Goal: Information Seeking & Learning: Learn about a topic

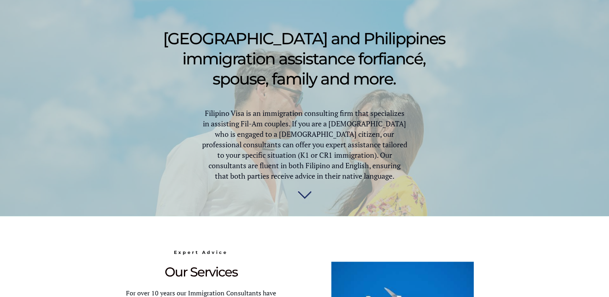
scroll to position [604, 0]
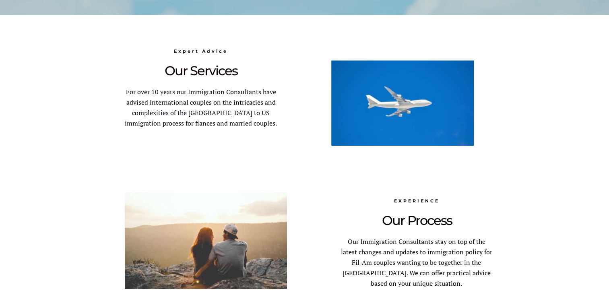
click at [125, 93] on span "For over 10 years our Immigration Consultants have advised international couple…" at bounding box center [201, 107] width 152 height 40
click at [133, 92] on span "For over 10 years our Immigration Consultants have advised international couple…" at bounding box center [201, 107] width 152 height 40
click at [138, 95] on span "For over 10 years our Immigration Consultants have advised international couple…" at bounding box center [201, 107] width 152 height 40
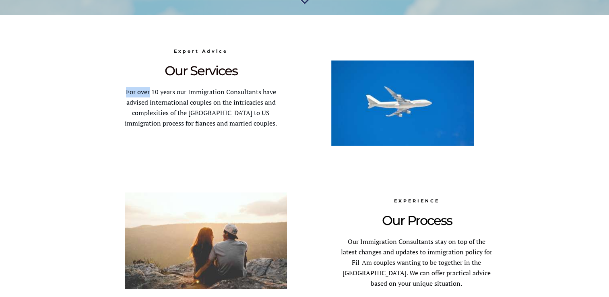
drag, startPoint x: 138, startPoint y: 92, endPoint x: 115, endPoint y: 93, distance: 23.0
click at [125, 93] on span "For over 10 years our Immigration Consultants have advised international couple…" at bounding box center [201, 107] width 152 height 40
click at [143, 91] on span "For over 10 years our Immigration Consultants have advised international couple…" at bounding box center [201, 107] width 152 height 40
click at [142, 91] on span "For over 10 years our Immigration Consultants have advised international couple…" at bounding box center [201, 107] width 152 height 40
click at [148, 101] on span "For over 10 years our Immigration Consultants have advised international couple…" at bounding box center [201, 107] width 152 height 40
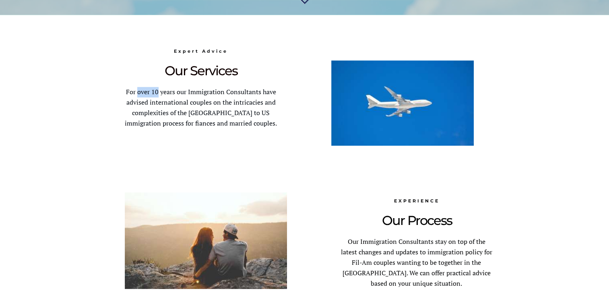
drag, startPoint x: 146, startPoint y: 91, endPoint x: 127, endPoint y: 94, distance: 20.0
click at [127, 94] on span "For over 10 years our Immigration Consultants have advised international couple…" at bounding box center [201, 107] width 152 height 40
drag, startPoint x: 127, startPoint y: 94, endPoint x: 132, endPoint y: 94, distance: 4.8
click at [148, 99] on span "For over 10 years our Immigration Consultants have advised international couple…" at bounding box center [201, 107] width 152 height 40
drag, startPoint x: 146, startPoint y: 91, endPoint x: 116, endPoint y: 94, distance: 30.7
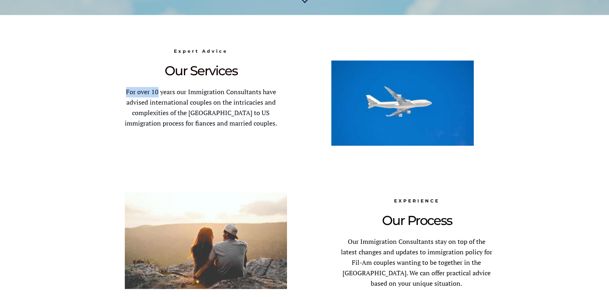
click at [125, 94] on span "For over 10 years our Immigration Consultants have advised international couple…" at bounding box center [201, 107] width 152 height 40
click at [155, 92] on span "For over 10 years our Immigration Consultants have advised international couple…" at bounding box center [201, 107] width 152 height 40
click at [159, 97] on p "For over 10 years our Immigration Consultants have advised international couple…" at bounding box center [201, 108] width 172 height 42
drag, startPoint x: 163, startPoint y: 93, endPoint x: 140, endPoint y: 93, distance: 22.1
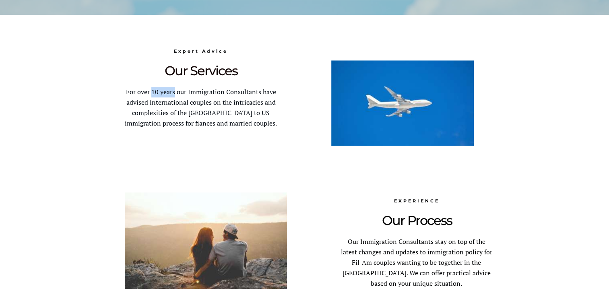
click at [140, 93] on span "For over 10 years our Immigration Consultants have advised international couple…" at bounding box center [201, 107] width 152 height 40
click at [161, 99] on span "For over 10 years our Immigration Consultants have advised international couple…" at bounding box center [201, 107] width 152 height 40
drag, startPoint x: 162, startPoint y: 92, endPoint x: 127, endPoint y: 93, distance: 35.0
click at [127, 93] on span "For over 10 years our Immigration Consultants have advised international couple…" at bounding box center [201, 107] width 152 height 40
click at [164, 99] on span "For over 10 years our Immigration Consultants have advised international couple…" at bounding box center [201, 107] width 152 height 40
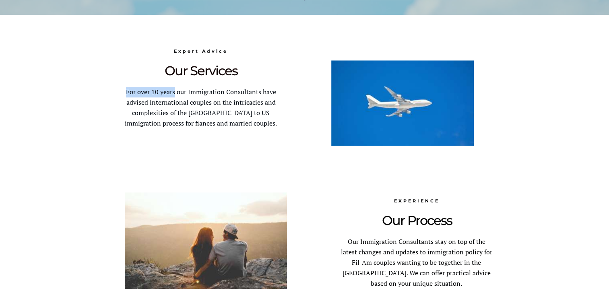
drag, startPoint x: 163, startPoint y: 92, endPoint x: 116, endPoint y: 93, distance: 46.7
click at [125, 93] on span "For over 10 years our Immigration Consultants have advised international couple…" at bounding box center [201, 107] width 152 height 40
click at [168, 91] on span "For over 10 years our Immigration Consultants have advised international couple…" at bounding box center [201, 107] width 152 height 40
click at [174, 97] on p "For over 10 years our Immigration Consultants have advised international couple…" at bounding box center [201, 108] width 172 height 42
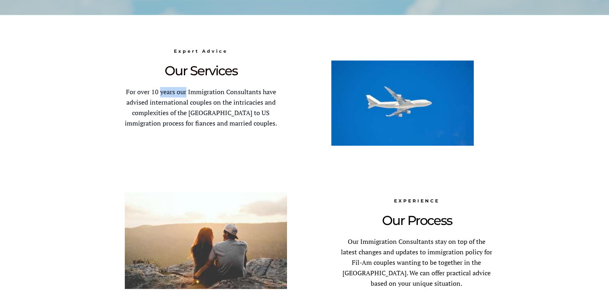
drag, startPoint x: 174, startPoint y: 93, endPoint x: 149, endPoint y: 92, distance: 25.0
click at [149, 92] on span "For over 10 years our Immigration Consultants have advised international couple…" at bounding box center [201, 107] width 152 height 40
click at [172, 97] on p "For over 10 years our Immigration Consultants have advised international couple…" at bounding box center [201, 108] width 172 height 42
drag, startPoint x: 174, startPoint y: 93, endPoint x: 141, endPoint y: 93, distance: 32.6
click at [141, 93] on span "For over 10 years our Immigration Consultants have advised international couple…" at bounding box center [201, 107] width 152 height 40
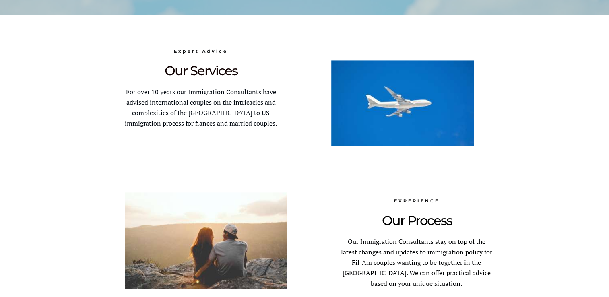
click at [175, 101] on span "For over 10 years our Immigration Consultants have advised international couple…" at bounding box center [201, 107] width 152 height 40
drag, startPoint x: 174, startPoint y: 92, endPoint x: 125, endPoint y: 91, distance: 49.1
click at [125, 91] on span "For over 10 years our Immigration Consultants have advised international couple…" at bounding box center [201, 107] width 152 height 40
drag, startPoint x: 125, startPoint y: 91, endPoint x: 130, endPoint y: 91, distance: 5.6
click at [171, 104] on span "For over 10 years our Immigration Consultants have advised international couple…" at bounding box center [201, 107] width 152 height 40
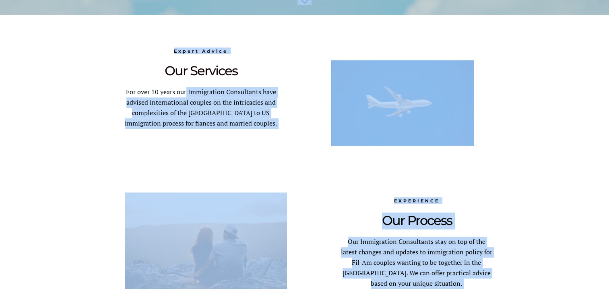
drag, startPoint x: 174, startPoint y: 91, endPoint x: 113, endPoint y: 93, distance: 60.8
drag, startPoint x: 113, startPoint y: 93, endPoint x: 72, endPoint y: 116, distance: 47.8
click at [71, 117] on div at bounding box center [304, 177] width 609 height 325
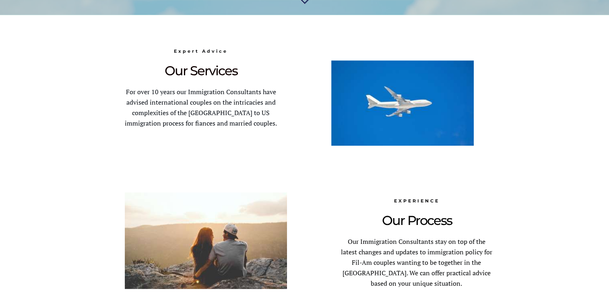
click at [160, 144] on div at bounding box center [304, 177] width 379 height 325
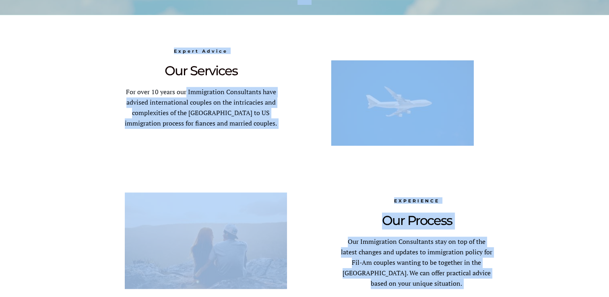
drag, startPoint x: 174, startPoint y: 92, endPoint x: 113, endPoint y: 88, distance: 60.5
drag, startPoint x: 113, startPoint y: 88, endPoint x: 98, endPoint y: 122, distance: 37.3
click at [98, 122] on div at bounding box center [304, 177] width 609 height 325
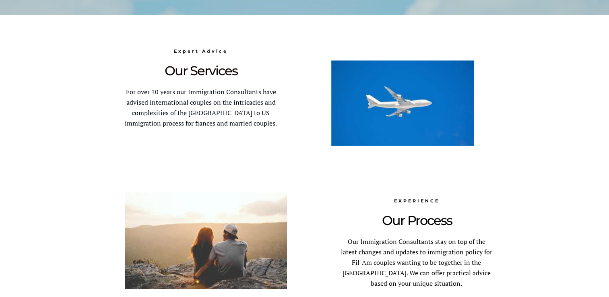
drag, startPoint x: 98, startPoint y: 122, endPoint x: 163, endPoint y: 148, distance: 70.8
click at [163, 150] on div at bounding box center [304, 177] width 379 height 325
drag, startPoint x: 145, startPoint y: 92, endPoint x: 117, endPoint y: 92, distance: 27.8
click at [125, 92] on span "For over 10 years our Immigration Consultants have advised international couple…" at bounding box center [201, 107] width 152 height 40
click at [186, 91] on span "For over 10 years our Immigration Consultants have advised international couple…" at bounding box center [201, 107] width 152 height 40
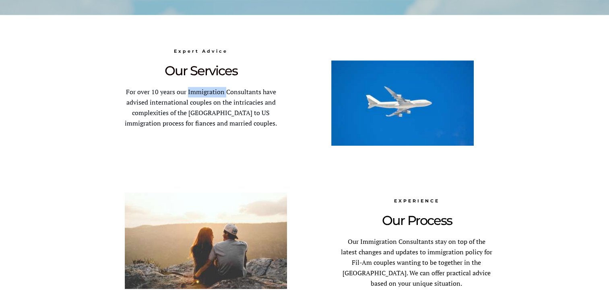
click at [186, 91] on span "For over 10 years our Immigration Consultants have advised international couple…" at bounding box center [201, 107] width 152 height 40
click at [211, 99] on span "For over 10 years our Immigration Consultants have advised international couple…" at bounding box center [201, 107] width 152 height 40
drag, startPoint x: 212, startPoint y: 93, endPoint x: 165, endPoint y: 94, distance: 47.1
click at [165, 94] on span "For over 10 years our Immigration Consultants have advised international couple…" at bounding box center [201, 107] width 152 height 40
click at [211, 96] on p "For over 10 years our Immigration Consultants have advised international couple…" at bounding box center [201, 108] width 172 height 42
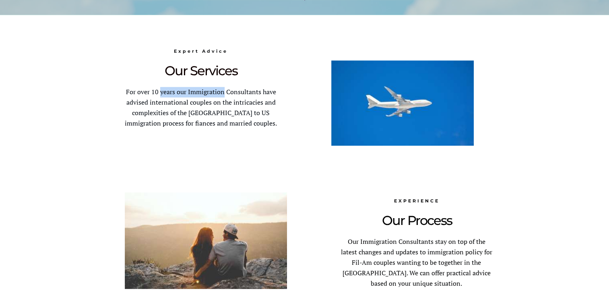
drag, startPoint x: 212, startPoint y: 91, endPoint x: 148, endPoint y: 93, distance: 64.0
click at [148, 93] on span "For over 10 years our Immigration Consultants have advised international couple…" at bounding box center [201, 107] width 152 height 40
drag, startPoint x: 148, startPoint y: 93, endPoint x: 155, endPoint y: 93, distance: 6.8
click at [212, 95] on span "For over 10 years our Immigration Consultants have advised international couple…" at bounding box center [201, 107] width 152 height 40
drag, startPoint x: 212, startPoint y: 93, endPoint x: 140, endPoint y: 94, distance: 71.7
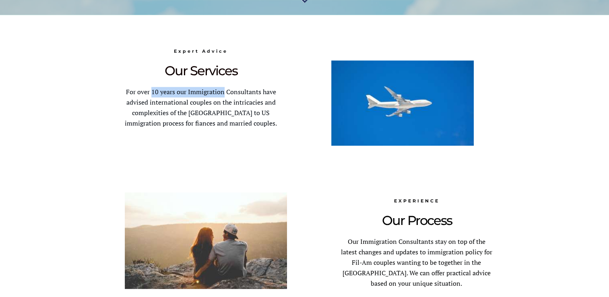
click at [140, 94] on span "For over 10 years our Immigration Consultants have advised international couple…" at bounding box center [201, 107] width 152 height 40
click at [212, 97] on p "For over 10 years our Immigration Consultants have advised international couple…" at bounding box center [201, 108] width 172 height 42
drag, startPoint x: 212, startPoint y: 93, endPoint x: 126, endPoint y: 91, distance: 85.7
click at [126, 91] on span "For over 10 years our Immigration Consultants have advised international couple…" at bounding box center [201, 107] width 152 height 40
drag, startPoint x: 126, startPoint y: 91, endPoint x: 134, endPoint y: 92, distance: 8.5
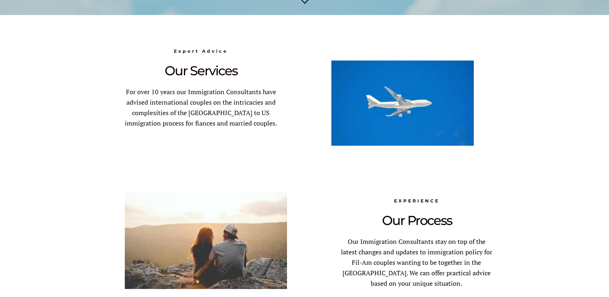
click at [215, 96] on span "For over 10 years our Immigration Consultants have advised international couple…" at bounding box center [201, 107] width 152 height 40
drag, startPoint x: 212, startPoint y: 93, endPoint x: 114, endPoint y: 93, distance: 97.8
click at [115, 93] on p "For over 10 years our Immigration Consultants have advised international couple…" at bounding box center [201, 108] width 172 height 42
drag, startPoint x: 114, startPoint y: 93, endPoint x: 120, endPoint y: 91, distance: 6.4
click at [228, 91] on span "For over 10 years our Immigration Consultants have advised international couple…" at bounding box center [201, 107] width 152 height 40
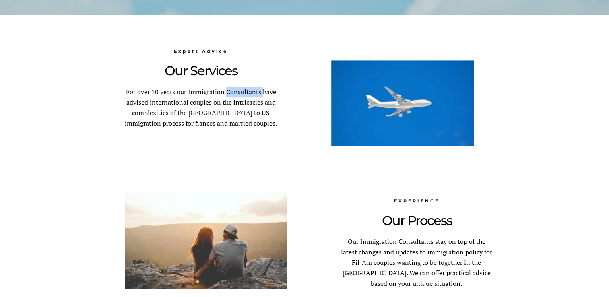
click at [228, 91] on span "For over 10 years our Immigration Consultants have advised international couple…" at bounding box center [201, 107] width 152 height 40
click at [246, 101] on span "For over 10 years our Immigration Consultants have advised international couple…" at bounding box center [201, 107] width 152 height 40
drag, startPoint x: 248, startPoint y: 93, endPoint x: 176, endPoint y: 93, distance: 71.6
click at [176, 93] on span "For over 10 years our Immigration Consultants have advised international couple…" at bounding box center [201, 107] width 152 height 40
click at [237, 104] on span "For over 10 years our Immigration Consultants have advised international couple…" at bounding box center [201, 107] width 152 height 40
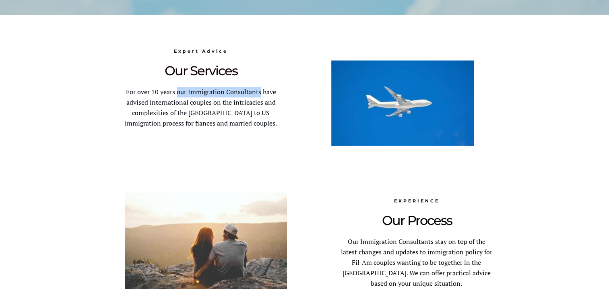
drag, startPoint x: 248, startPoint y: 92, endPoint x: 166, endPoint y: 95, distance: 82.2
click at [166, 95] on span "For over 10 years our Immigration Consultants have advised international couple…" at bounding box center [201, 107] width 152 height 40
click at [248, 97] on span "For over 10 years our Immigration Consultants have advised international couple…" at bounding box center [201, 107] width 152 height 40
drag, startPoint x: 247, startPoint y: 92, endPoint x: 140, endPoint y: 93, distance: 107.1
click at [140, 93] on span "For over 10 years our Immigration Consultants have advised international couple…" at bounding box center [201, 107] width 152 height 40
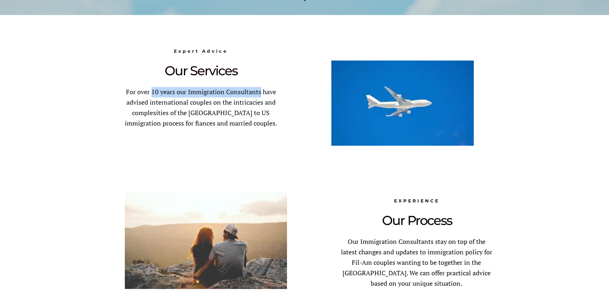
click at [248, 95] on span "For over 10 years our Immigration Consultants have advised international couple…" at bounding box center [201, 107] width 152 height 40
drag, startPoint x: 248, startPoint y: 91, endPoint x: 116, endPoint y: 92, distance: 131.6
click at [125, 92] on span "For over 10 years our Immigration Consultants have advised international couple…" at bounding box center [201, 107] width 152 height 40
drag, startPoint x: 116, startPoint y: 92, endPoint x: 124, endPoint y: 92, distance: 8.1
click at [257, 92] on span "For over 10 years our Immigration Consultants have advised international couple…" at bounding box center [201, 107] width 152 height 40
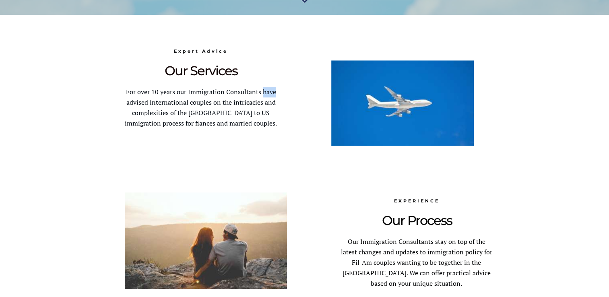
click at [256, 93] on span "For over 10 years our Immigration Consultants have advised international couple…" at bounding box center [201, 107] width 152 height 40
click at [257, 102] on span "For over 10 years our Immigration Consultants have advised international couple…" at bounding box center [201, 107] width 152 height 40
drag, startPoint x: 262, startPoint y: 92, endPoint x: 216, endPoint y: 93, distance: 46.7
click at [216, 93] on span "For over 10 years our Immigration Consultants have advised international couple…" at bounding box center [201, 107] width 152 height 40
drag, startPoint x: 252, startPoint y: 105, endPoint x: 261, endPoint y: 101, distance: 10.1
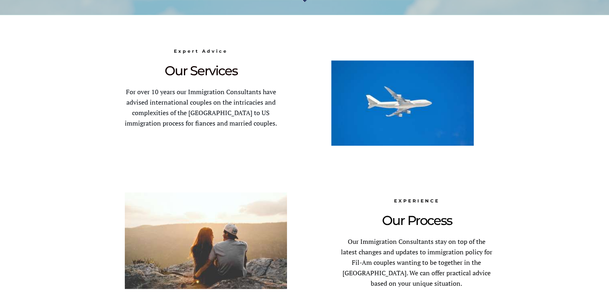
click at [252, 105] on span "For over 10 years our Immigration Consultants have advised international couple…" at bounding box center [201, 107] width 152 height 40
drag, startPoint x: 264, startPoint y: 93, endPoint x: 177, endPoint y: 91, distance: 86.5
click at [177, 91] on span "For over 10 years our Immigration Consultants have advised international couple…" at bounding box center [201, 107] width 152 height 40
drag, startPoint x: 177, startPoint y: 91, endPoint x: 189, endPoint y: 91, distance: 11.7
click at [259, 98] on span "For over 10 years our Immigration Consultants have advised international couple…" at bounding box center [201, 107] width 152 height 40
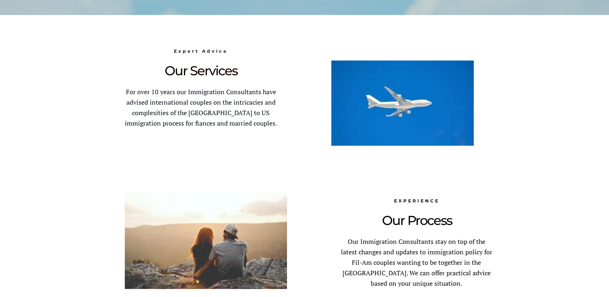
drag, startPoint x: 259, startPoint y: 98, endPoint x: 262, endPoint y: 91, distance: 8.1
click at [262, 91] on span "For over 10 years our Immigration Consultants have advised international couple…" at bounding box center [201, 107] width 152 height 40
drag, startPoint x: 262, startPoint y: 91, endPoint x: 155, endPoint y: 93, distance: 107.1
click at [155, 93] on span "For over 10 years our Immigration Consultants have advised international couple…" at bounding box center [201, 107] width 152 height 40
click at [264, 95] on span "For over 10 years our Immigration Consultants have advised international couple…" at bounding box center [201, 107] width 152 height 40
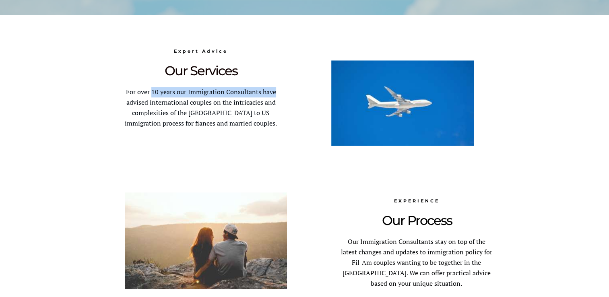
drag, startPoint x: 263, startPoint y: 92, endPoint x: 140, endPoint y: 94, distance: 123.2
click at [140, 94] on span "For over 10 years our Immigration Consultants have advised international couple…" at bounding box center [201, 107] width 152 height 40
